Goal: Task Accomplishment & Management: Complete application form

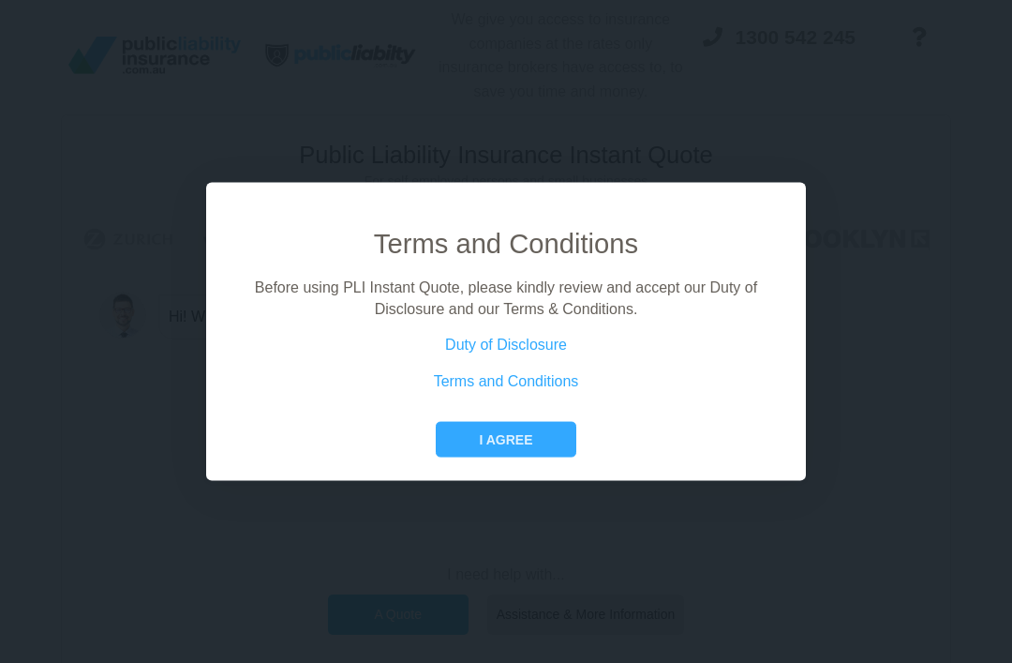
click at [523, 481] on div "Terms and Conditions Before using PLI Instant Quote, please kindly review and a…" at bounding box center [506, 331] width 600 height 299
click at [548, 452] on button "I agree" at bounding box center [506, 440] width 140 height 36
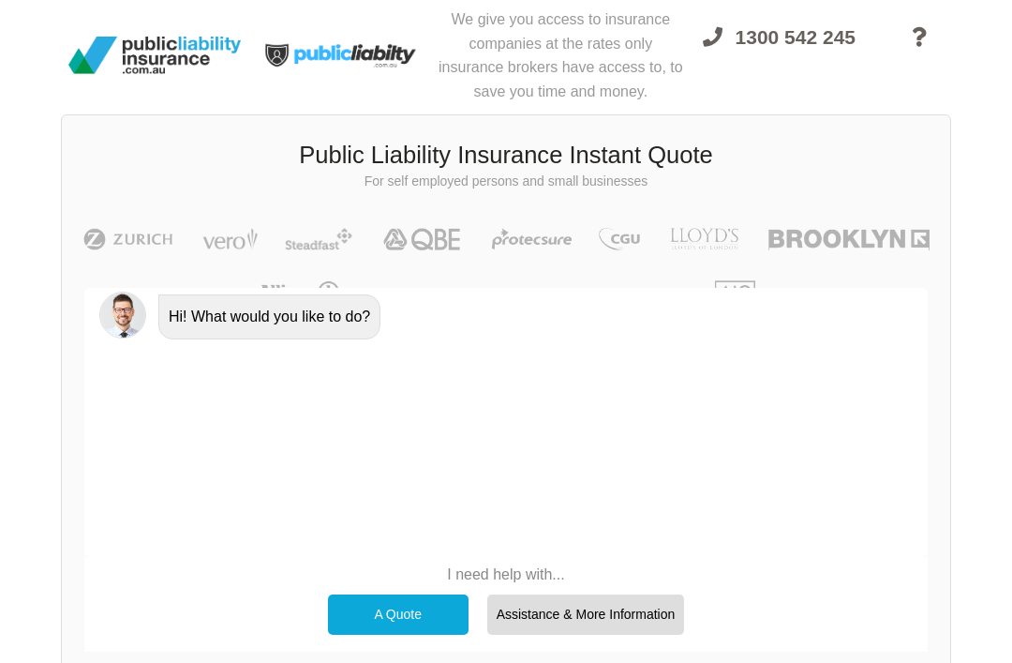
click at [635, 606] on div "Assistance & More Information" at bounding box center [586, 613] width 198 height 39
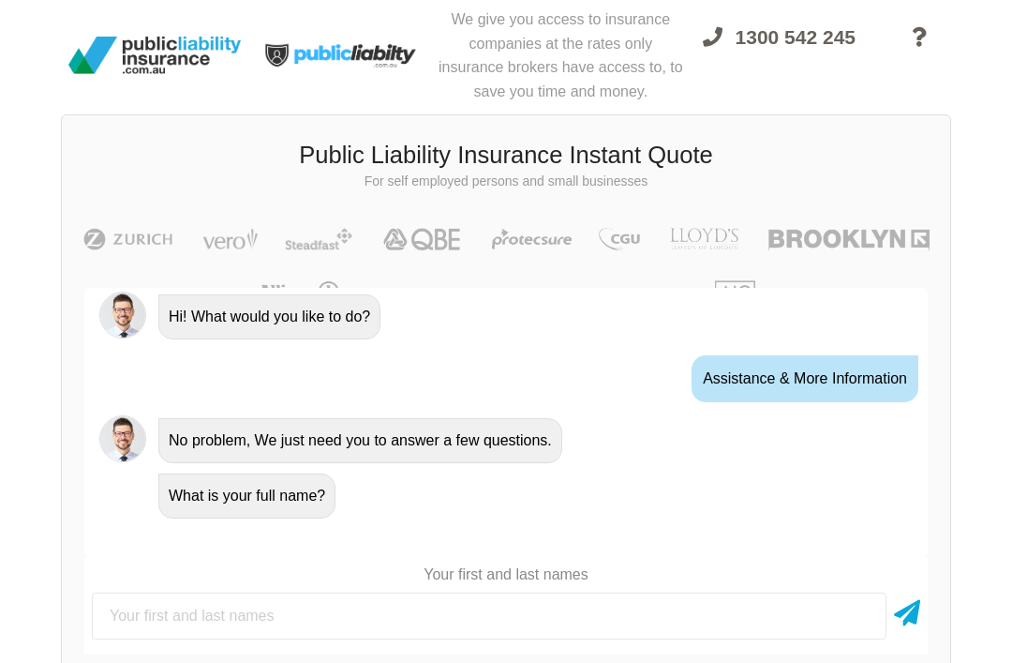
click at [392, 634] on input "text" at bounding box center [489, 615] width 795 height 47
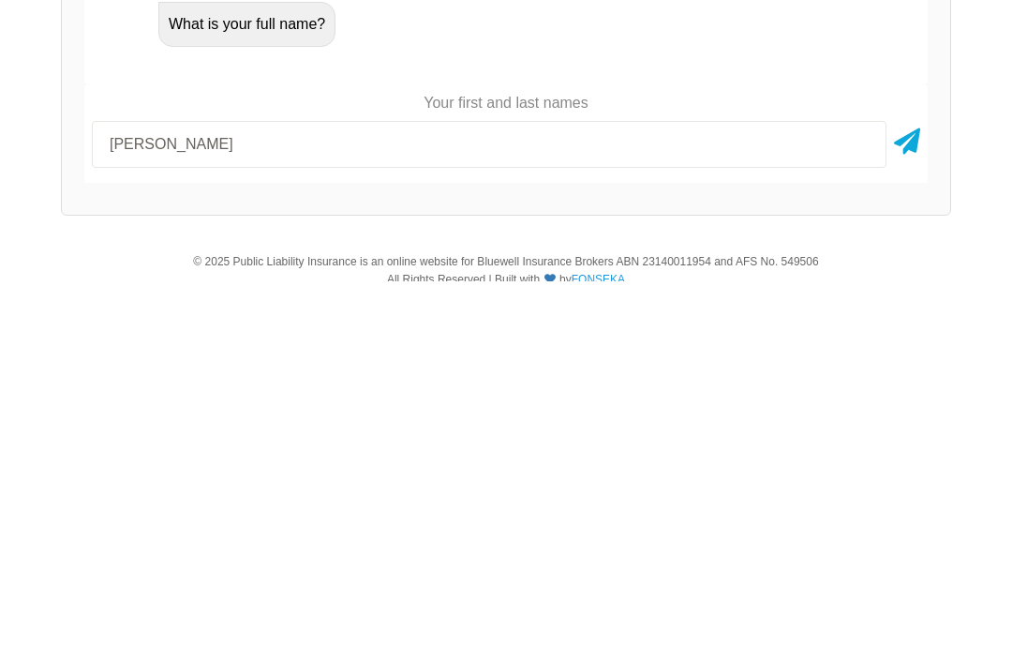
type input "[PERSON_NAME]"
click at [919, 503] on icon at bounding box center [907, 520] width 26 height 34
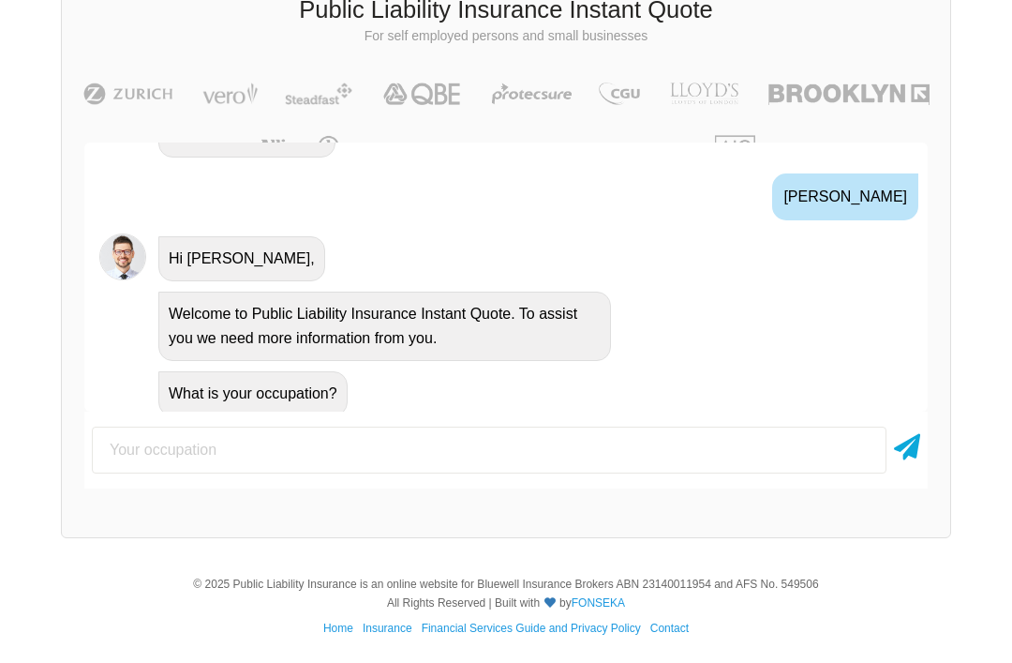
scroll to position [225, 0]
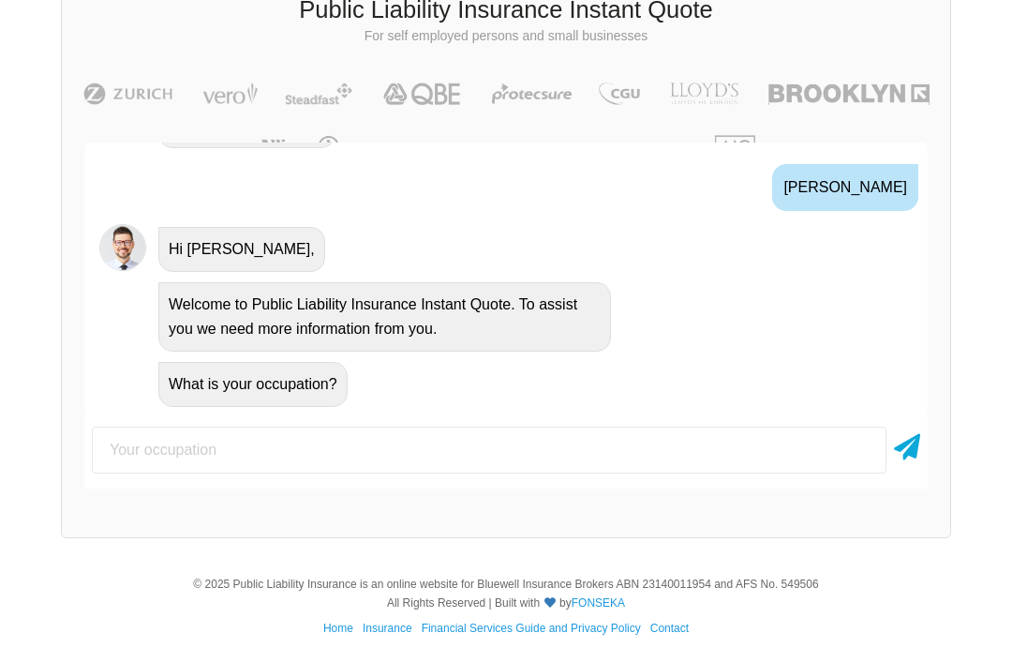
click at [420, 469] on input "text" at bounding box center [489, 449] width 795 height 47
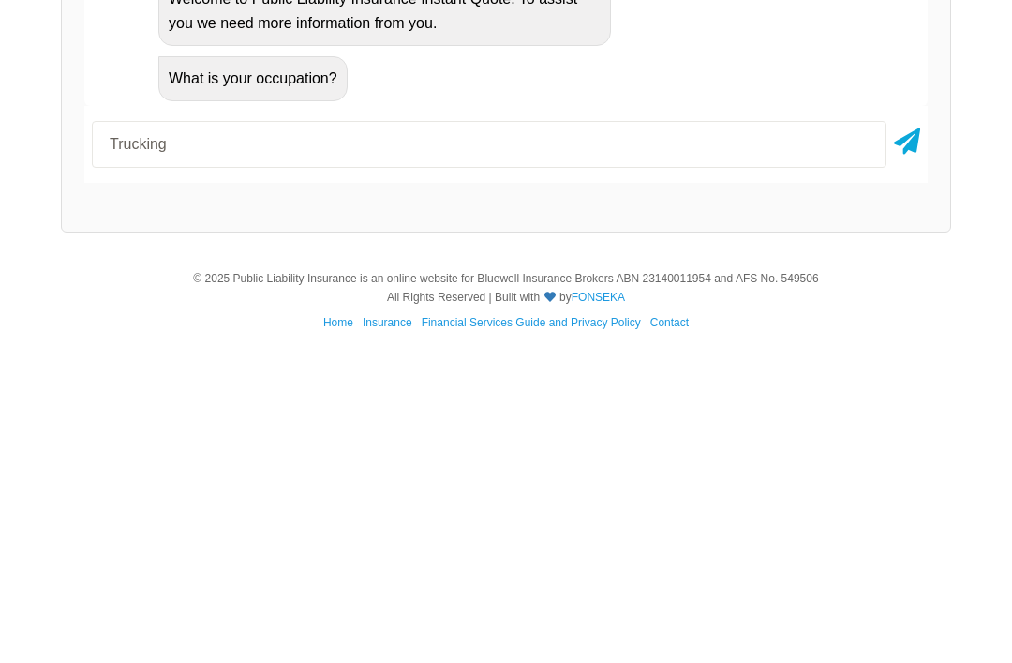
type input "Trucking"
click at [953, 129] on div "We give you access to insurance companies at the rates only insurance brokers h…" at bounding box center [506, 206] width 1012 height 702
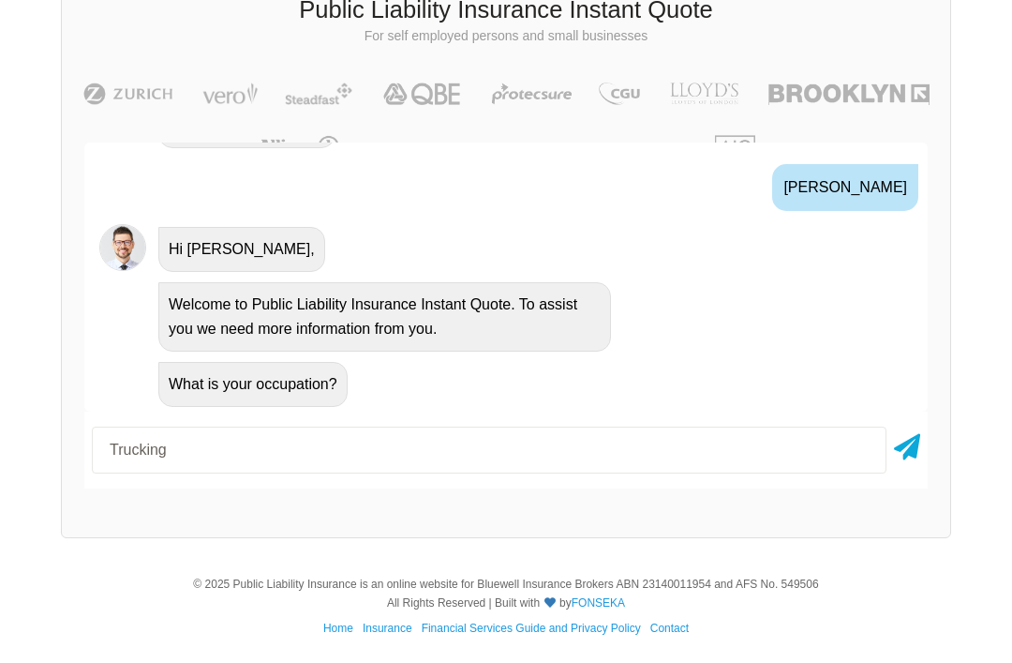
click at [948, 417] on div "Awesome! 100% Just a final check that all your details are correct. Your Summar…" at bounding box center [506, 315] width 889 height 391
click at [896, 451] on icon at bounding box center [907, 443] width 26 height 34
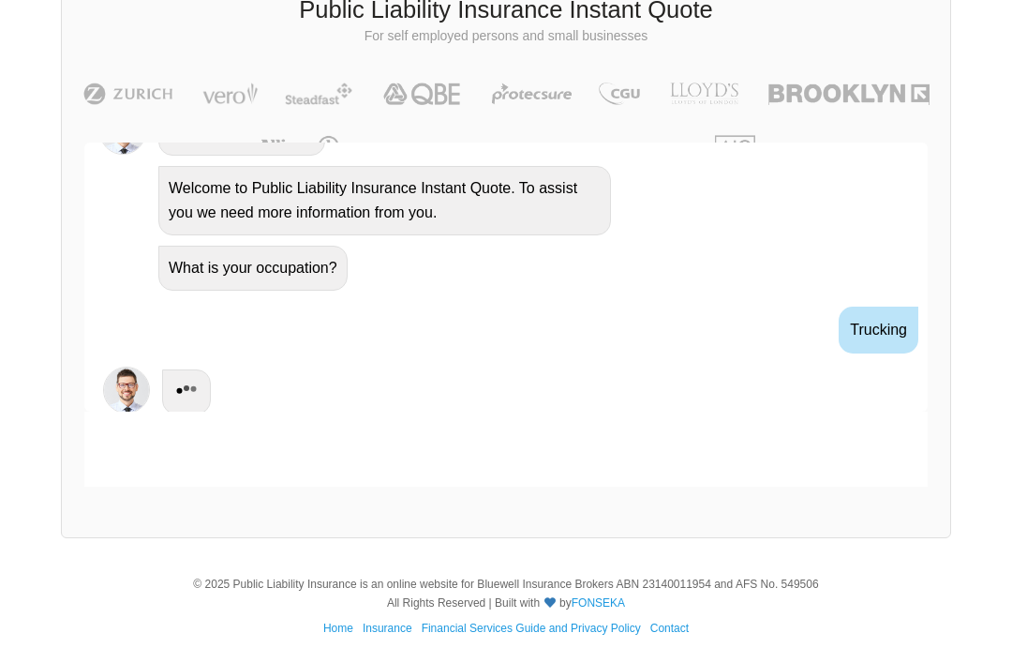
scroll to position [349, 0]
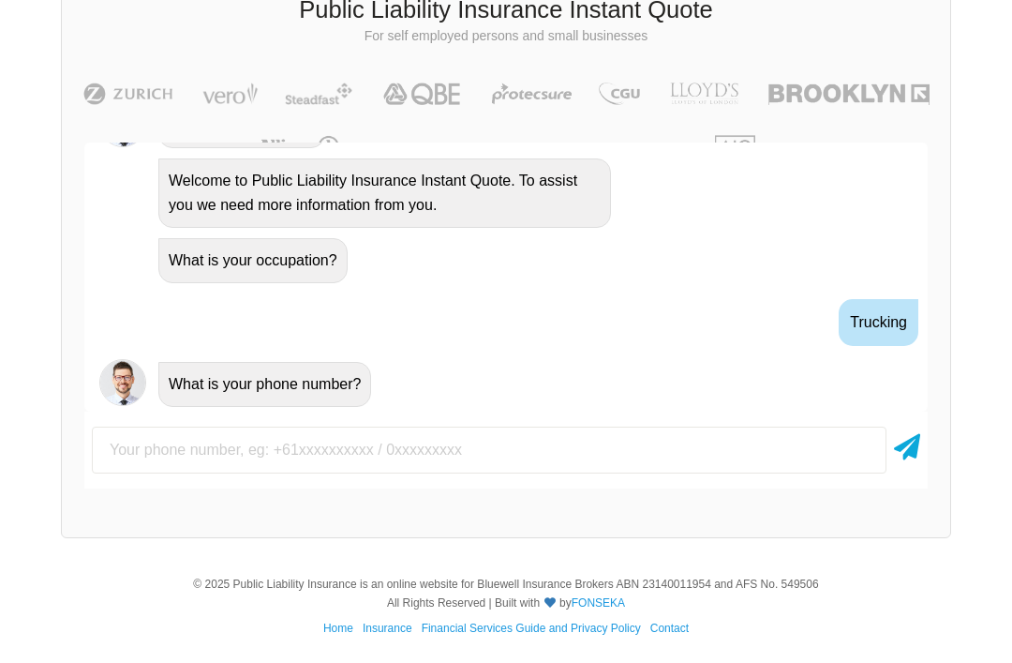
click at [500, 446] on input "text" at bounding box center [489, 449] width 795 height 47
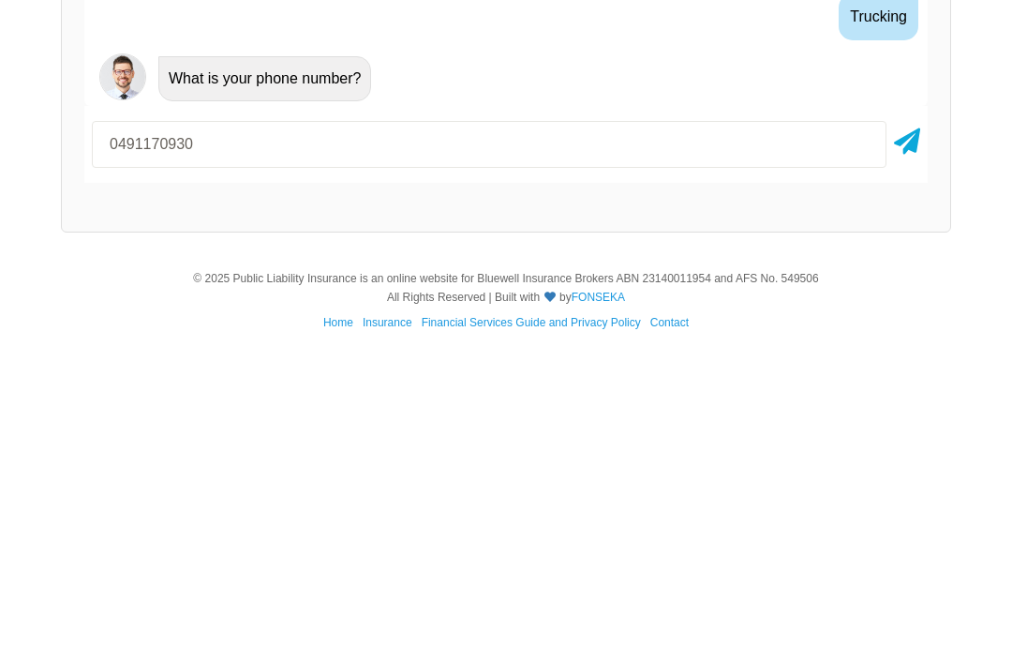
type input "0491170930"
click at [937, 127] on div "Awesome! 100% Just a final check that all your details are correct. Your Summar…" at bounding box center [506, 315] width 889 height 391
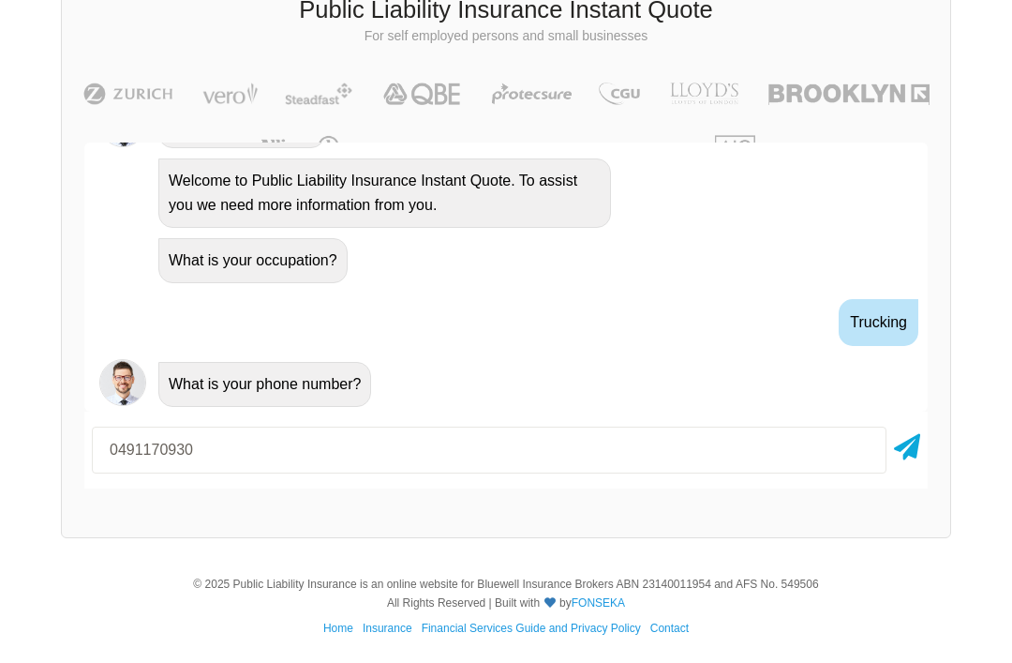
click at [903, 441] on icon at bounding box center [907, 443] width 26 height 34
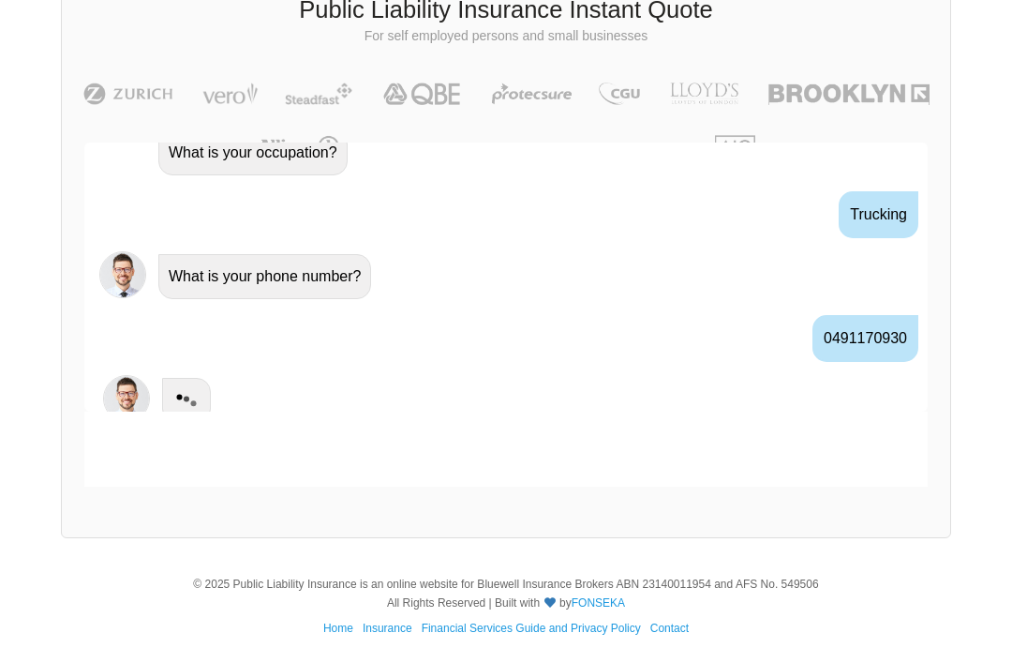
scroll to position [472, 0]
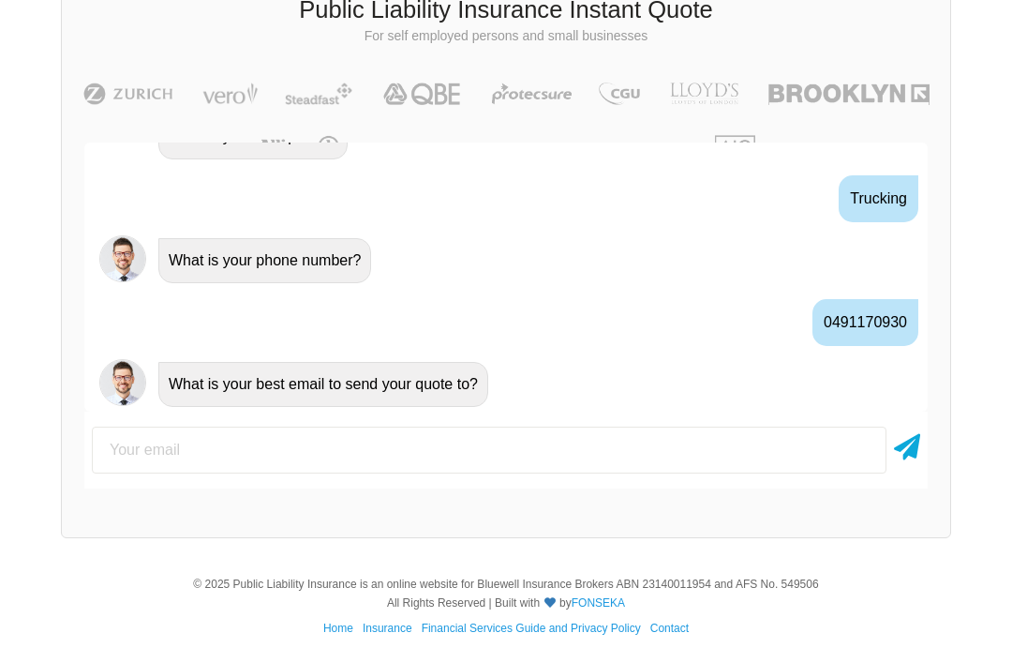
click at [680, 435] on input "email" at bounding box center [489, 449] width 795 height 47
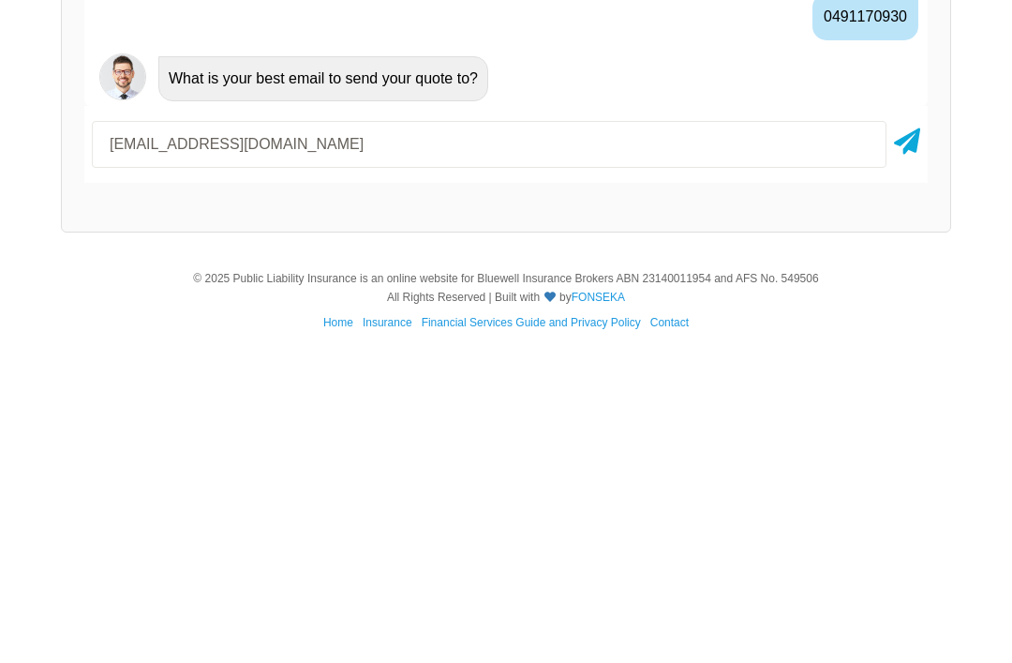
type input "[EMAIL_ADDRESS][DOMAIN_NAME]"
click at [907, 426] on div at bounding box center [907, 449] width 26 height 47
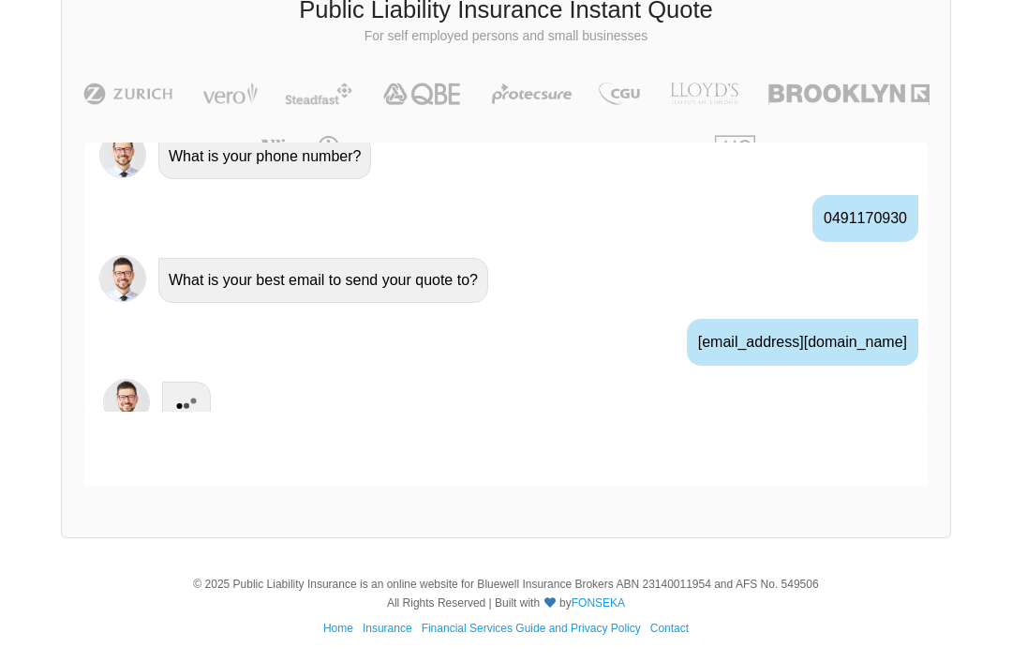
scroll to position [596, 0]
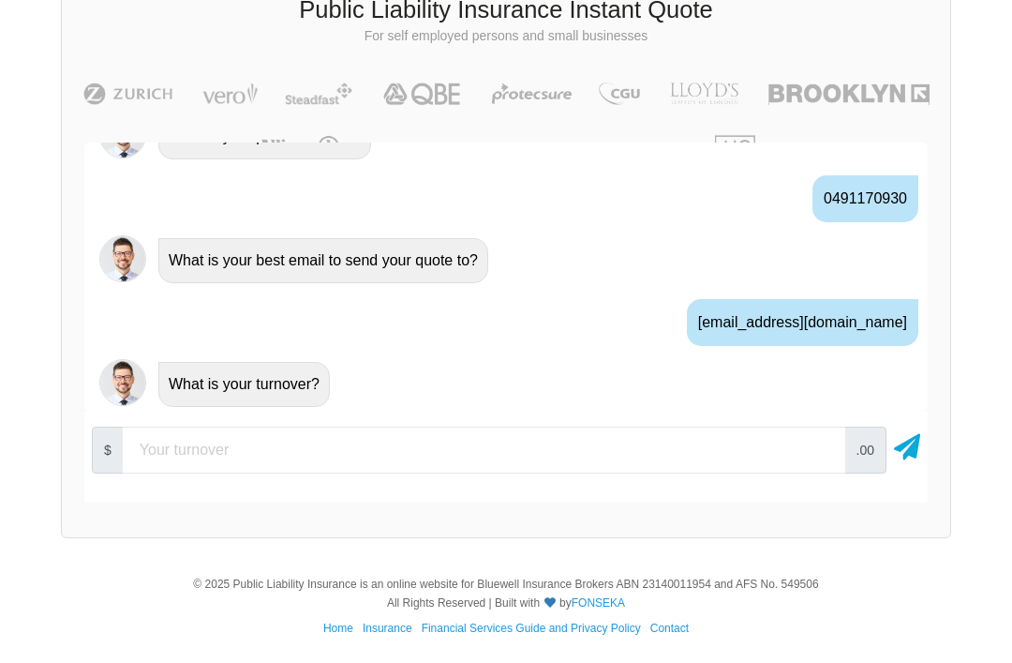
click at [437, 457] on input "number" at bounding box center [484, 449] width 723 height 47
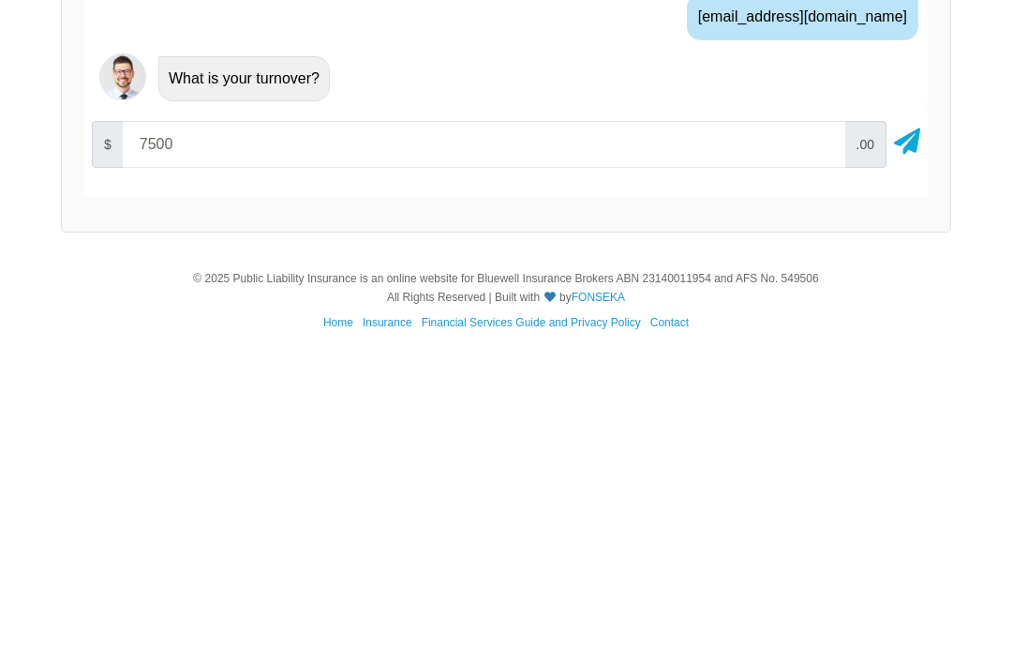
type input "75000"
click at [919, 426] on div at bounding box center [907, 449] width 26 height 47
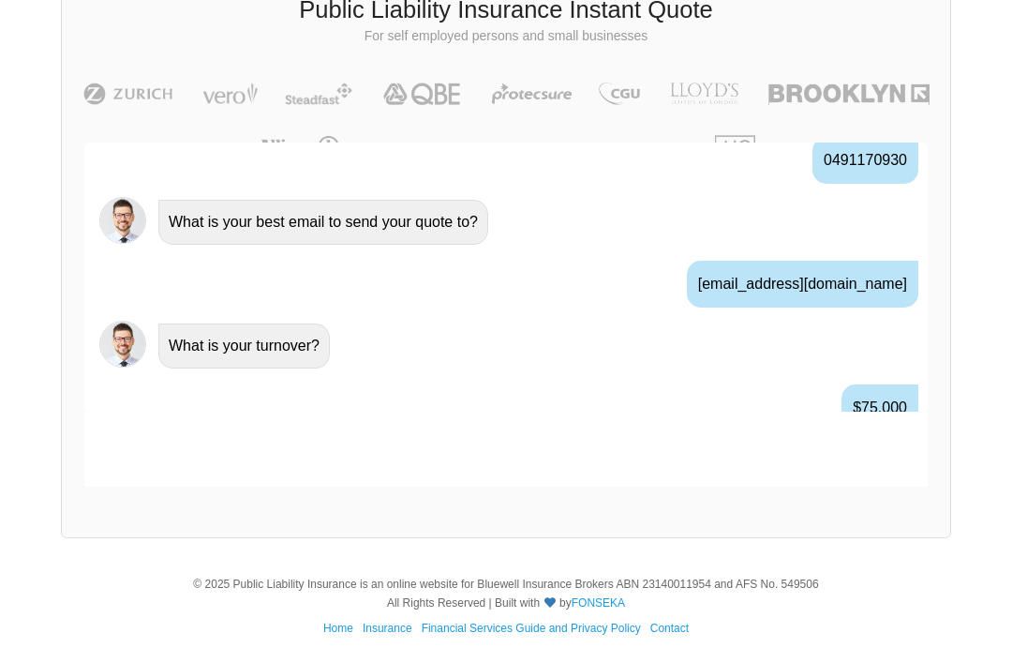
scroll to position [720, 0]
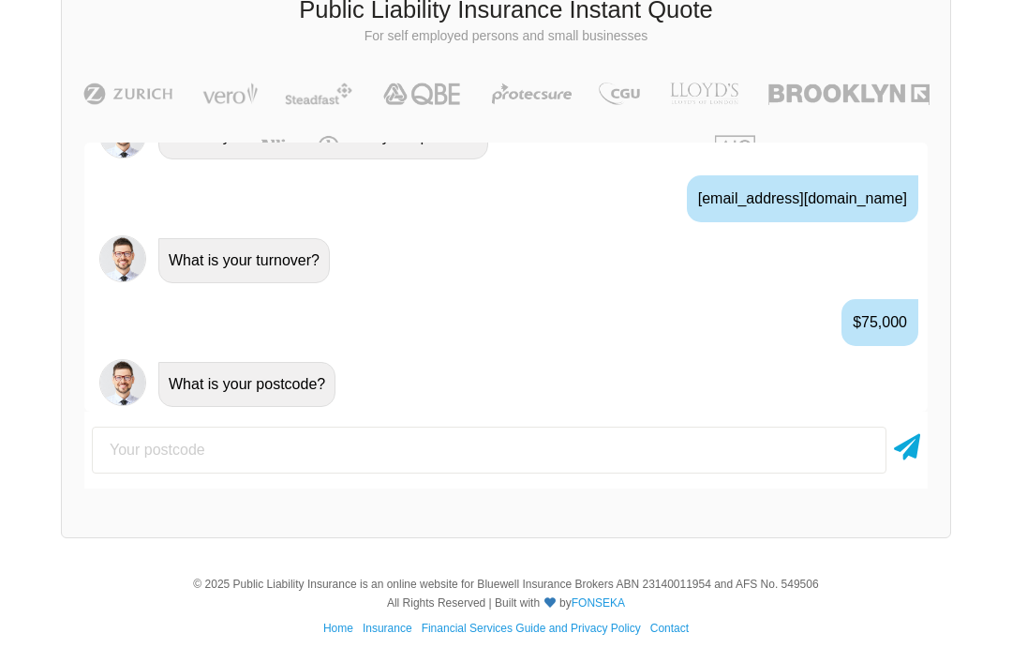
click at [361, 419] on div at bounding box center [506, 450] width 844 height 62
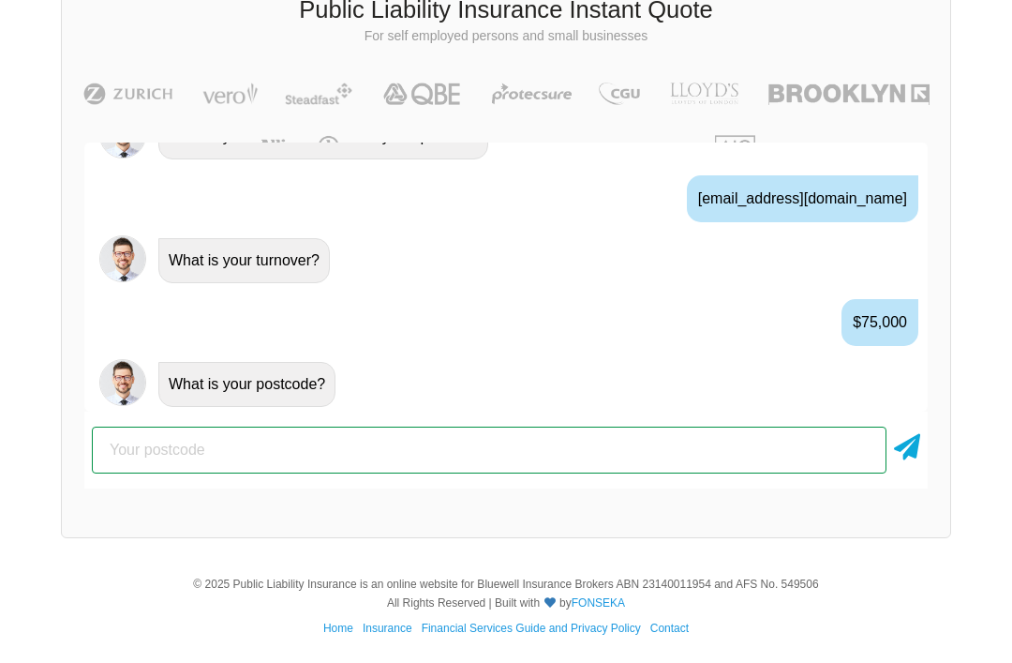
click at [341, 443] on input "number" at bounding box center [489, 449] width 795 height 47
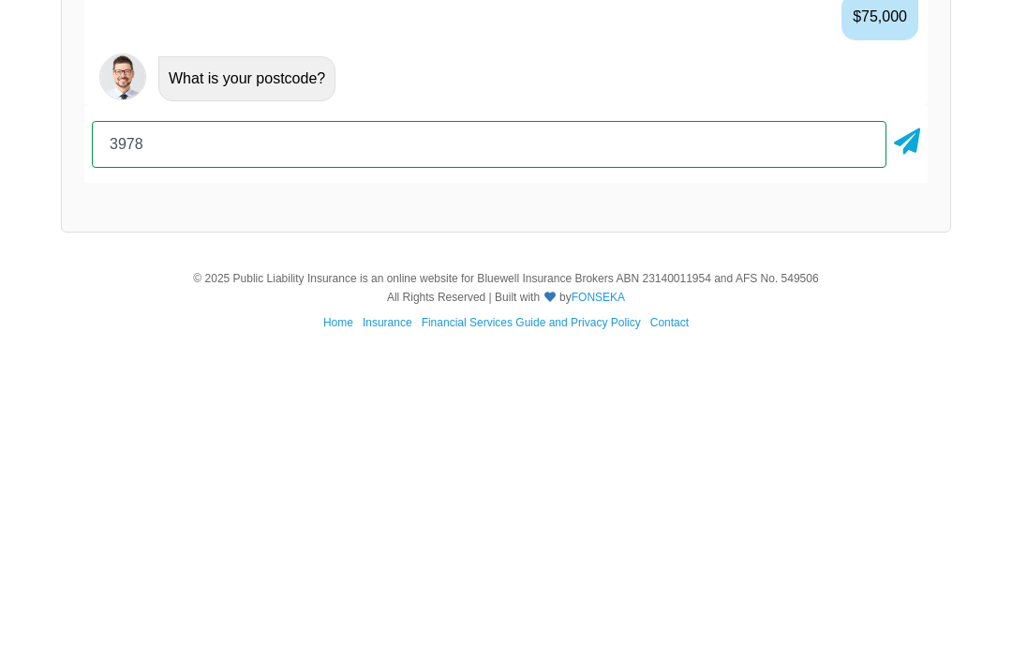
type input "3978"
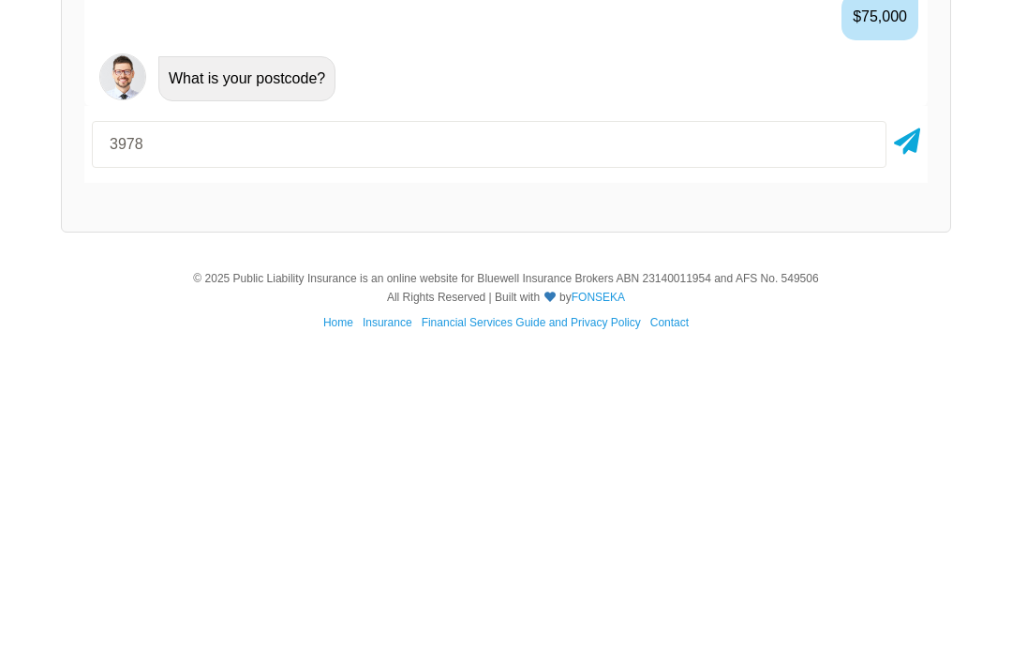
click at [932, 145] on div "Awesome! 100% Just a final check that all your details are correct. Your Summar…" at bounding box center [506, 315] width 889 height 391
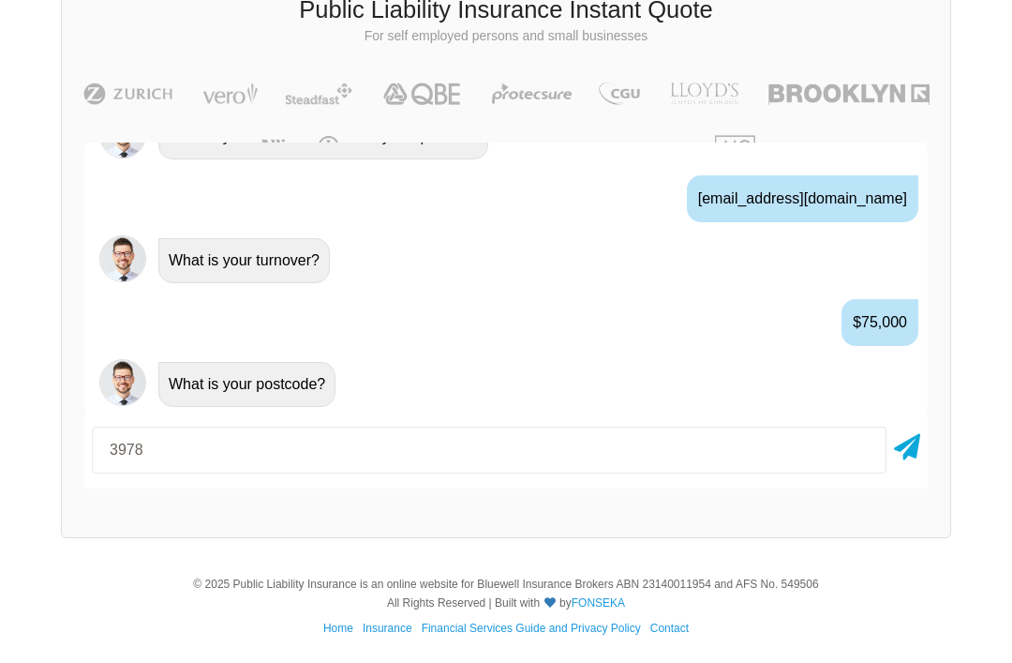
click at [912, 453] on icon at bounding box center [907, 443] width 26 height 34
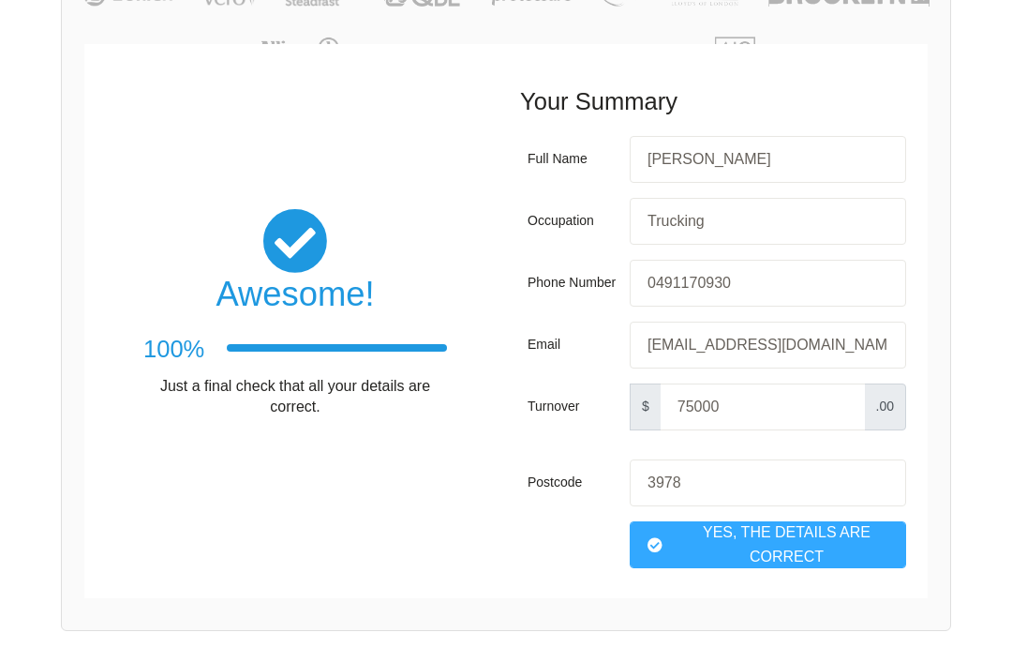
scroll to position [273, 0]
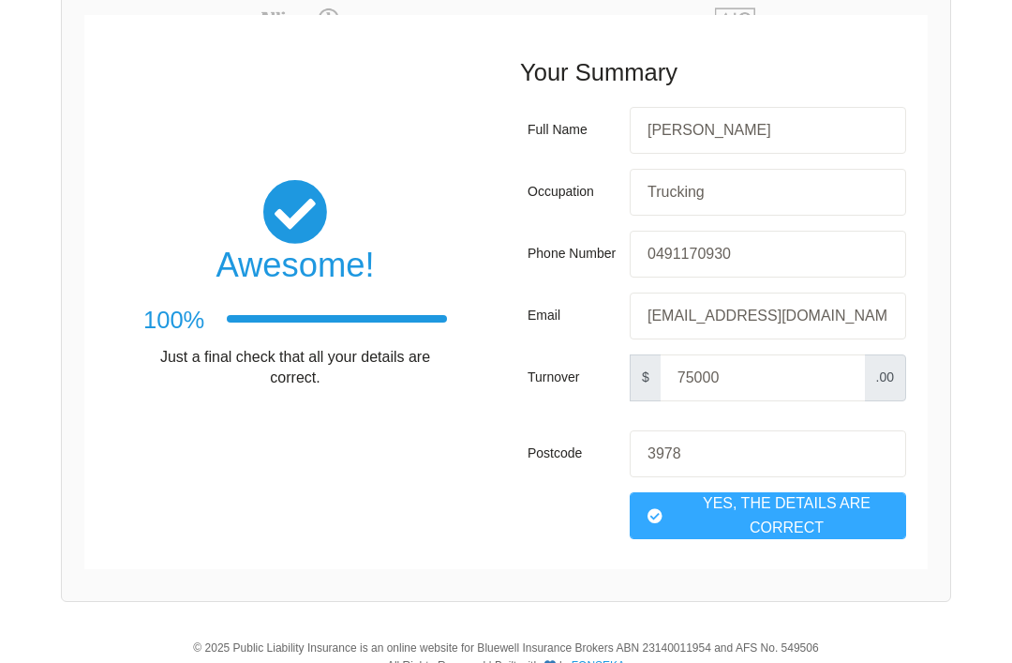
click at [821, 500] on div "Yes, The Details are correct" at bounding box center [768, 515] width 276 height 47
